Goal: Check status: Check status

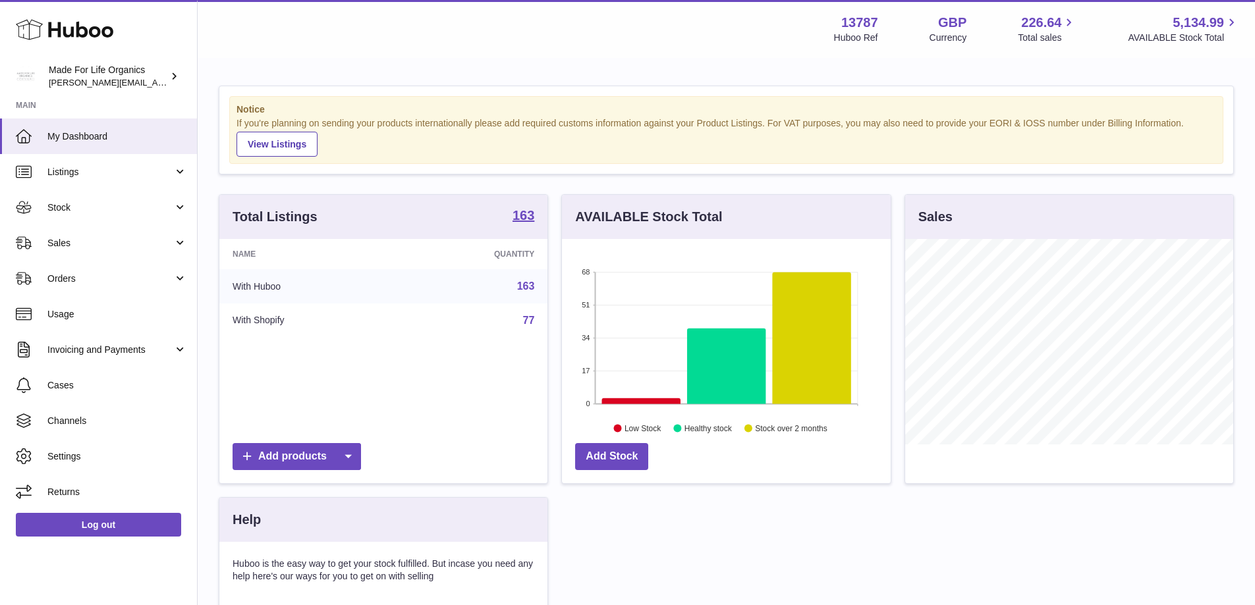
scroll to position [206, 329]
click at [42, 203] on link "Stock" at bounding box center [98, 208] width 197 height 36
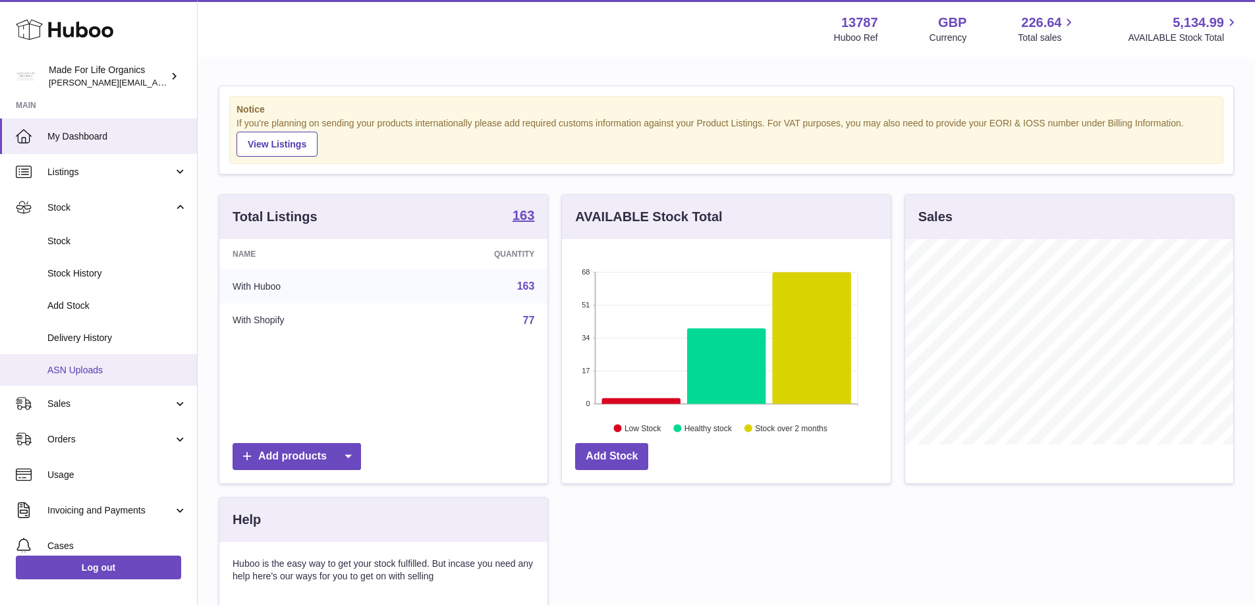
click at [88, 369] on span "ASN Uploads" at bounding box center [117, 370] width 140 height 13
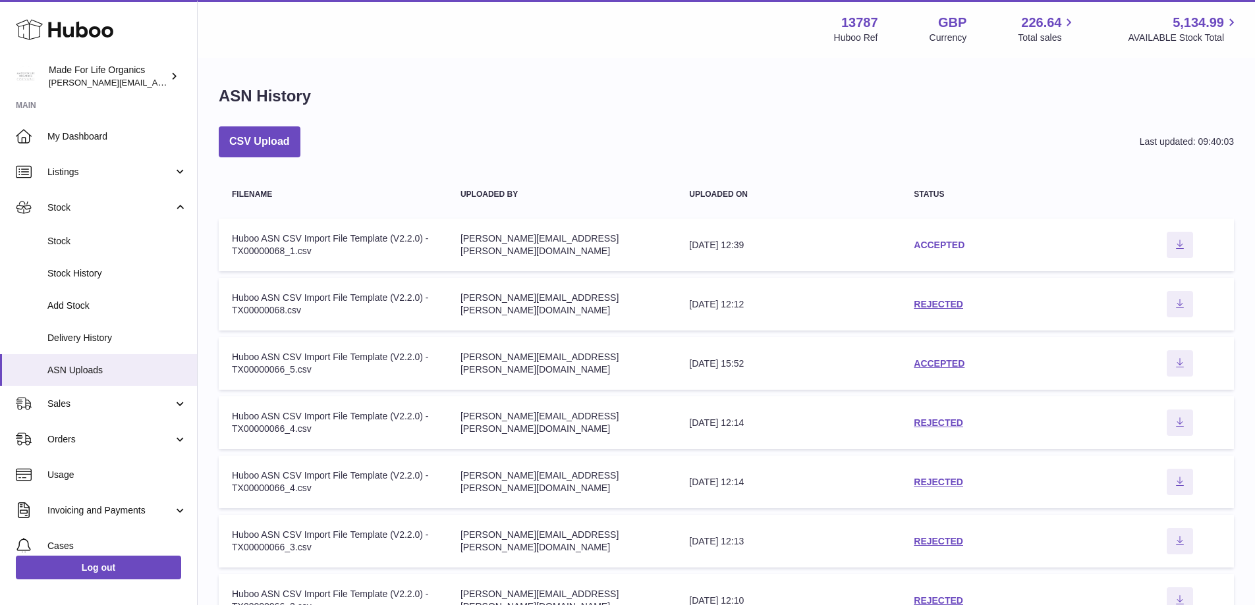
click at [937, 244] on link "ACCEPTED" at bounding box center [939, 245] width 51 height 11
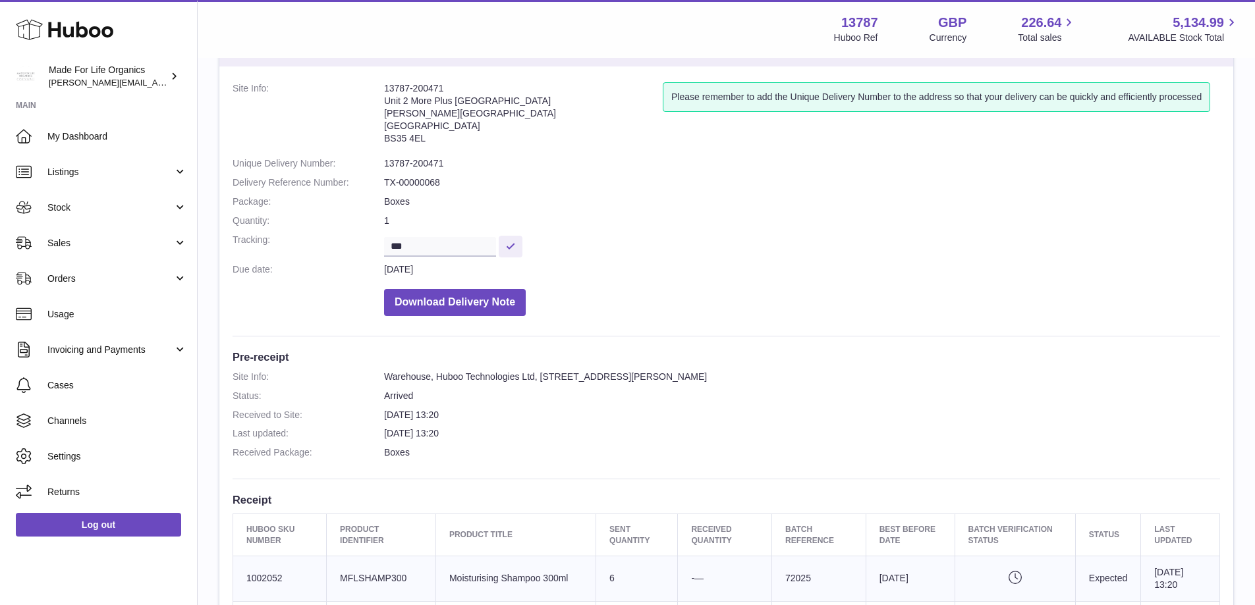
scroll to position [329, 0]
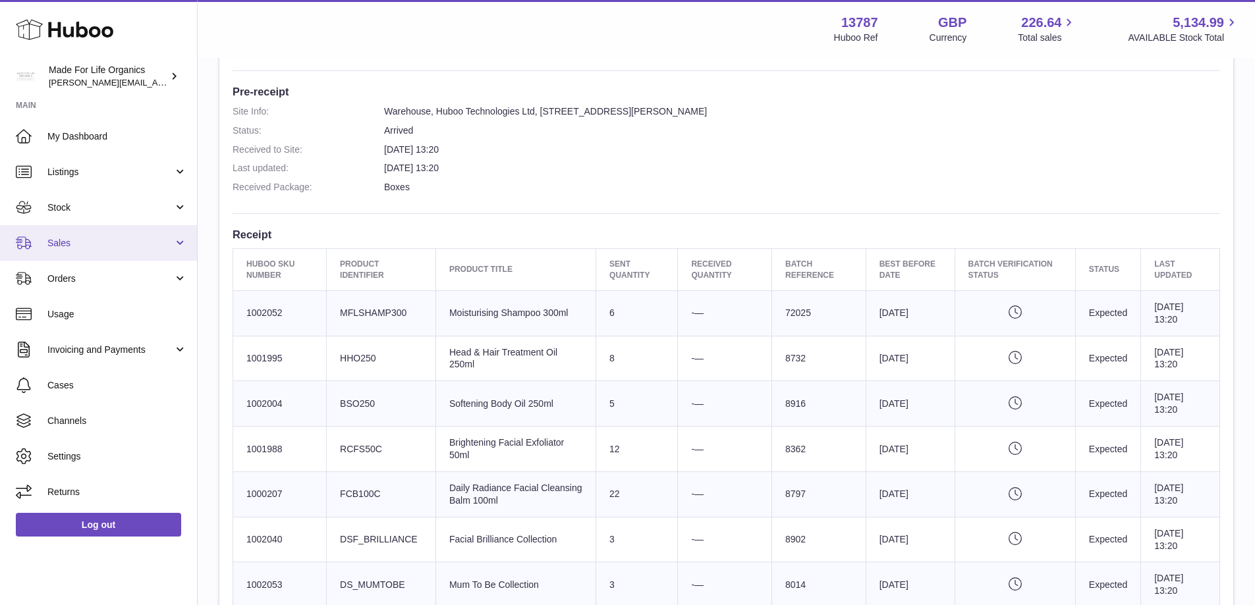
click at [69, 238] on span "Sales" at bounding box center [110, 243] width 126 height 13
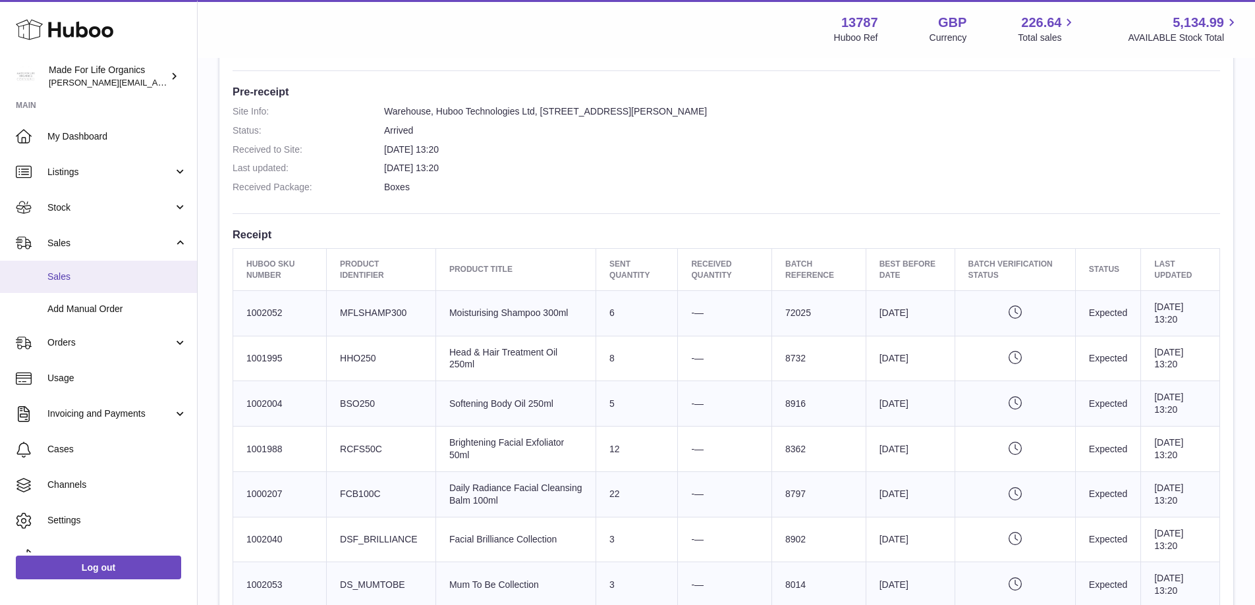
click at [101, 283] on link "Sales" at bounding box center [98, 277] width 197 height 32
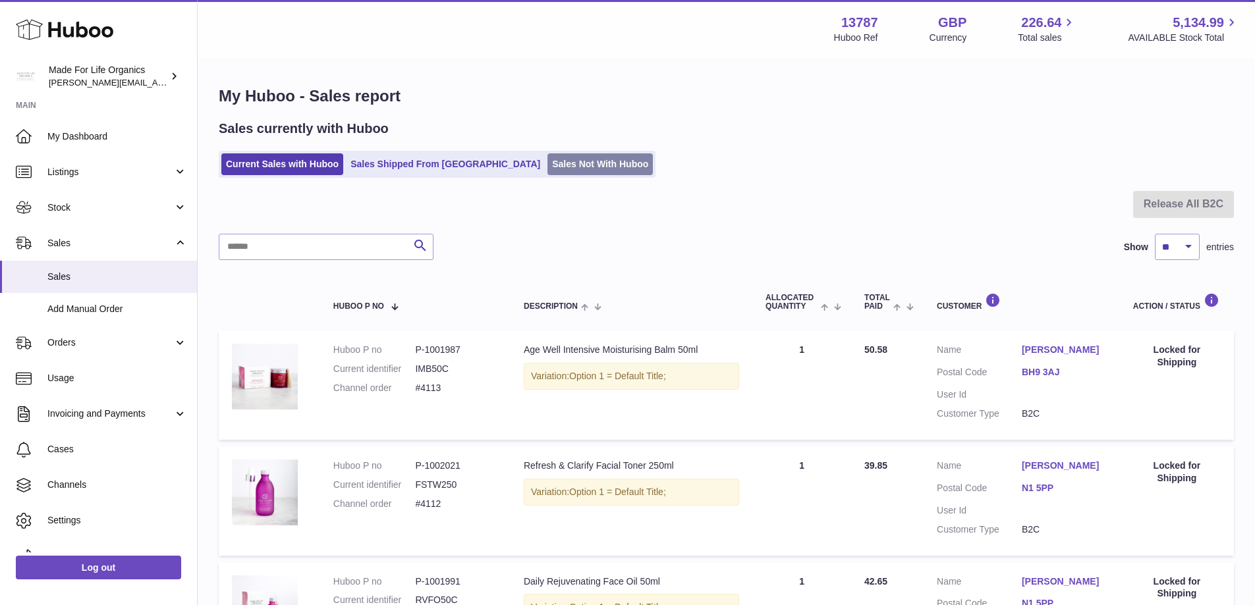
click at [560, 160] on link "Sales Not With Huboo" at bounding box center [599, 164] width 105 height 22
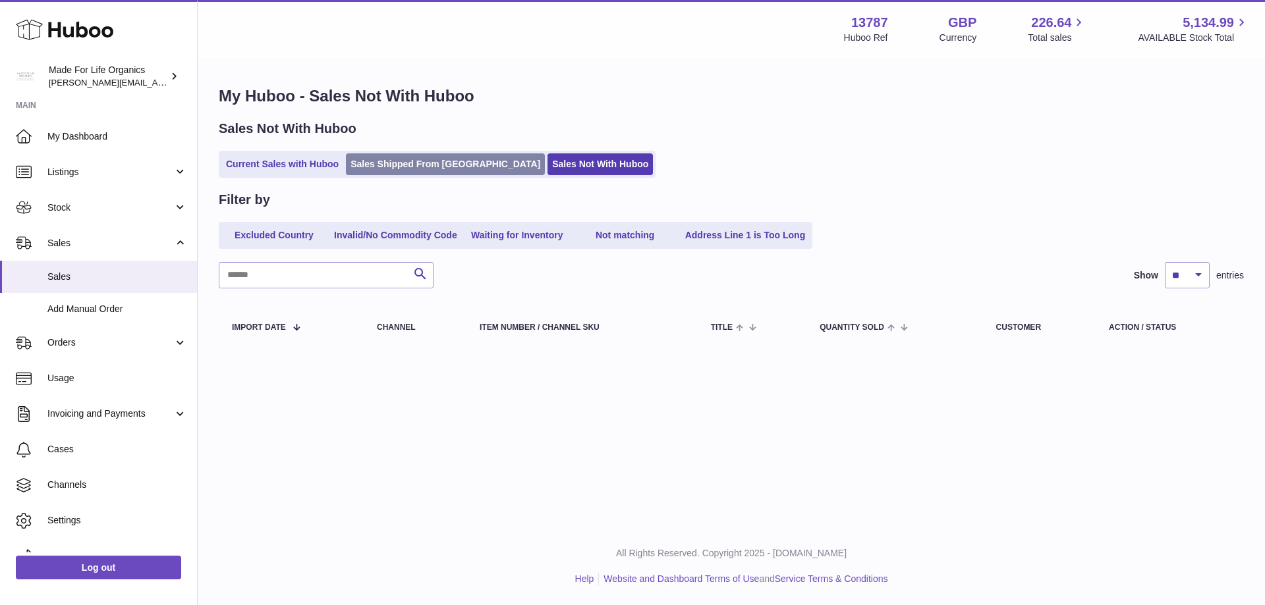
click at [377, 159] on link "Sales Shipped From [GEOGRAPHIC_DATA]" at bounding box center [445, 164] width 199 height 22
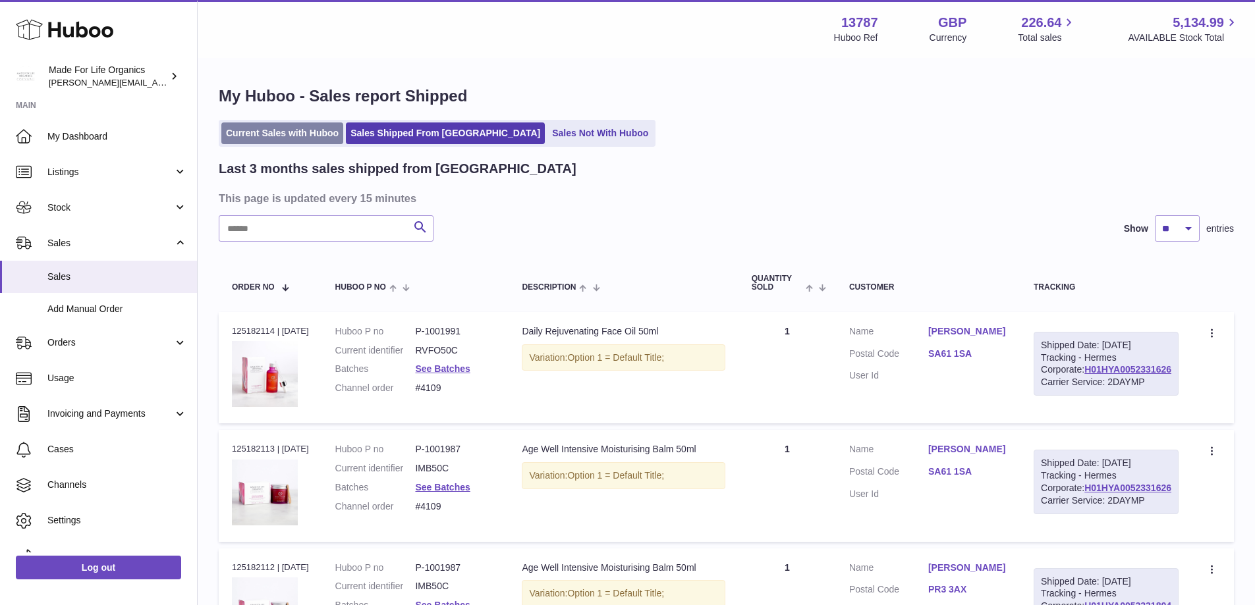
click at [271, 139] on link "Current Sales with Huboo" at bounding box center [282, 134] width 122 height 22
